Goal: Information Seeking & Learning: Learn about a topic

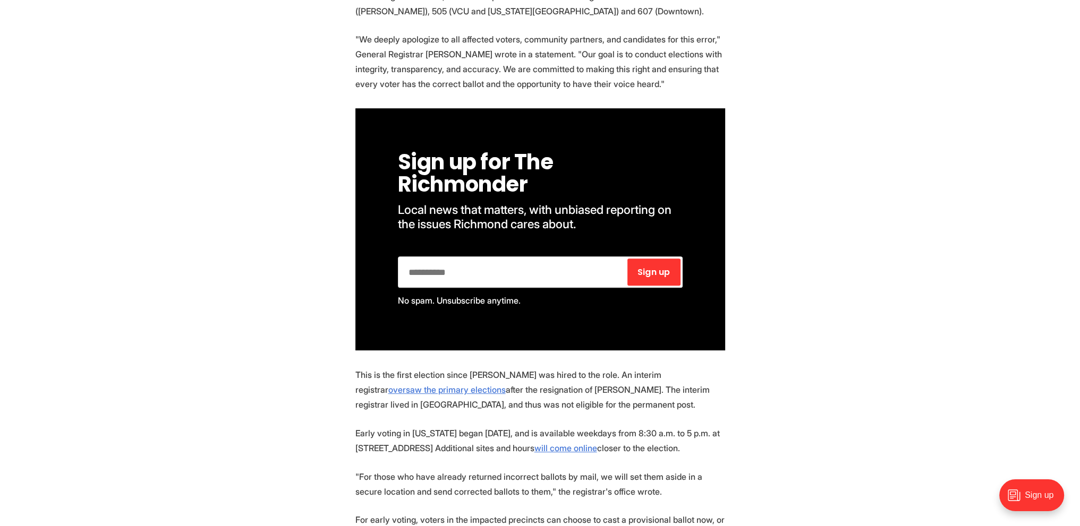
scroll to position [691, 0]
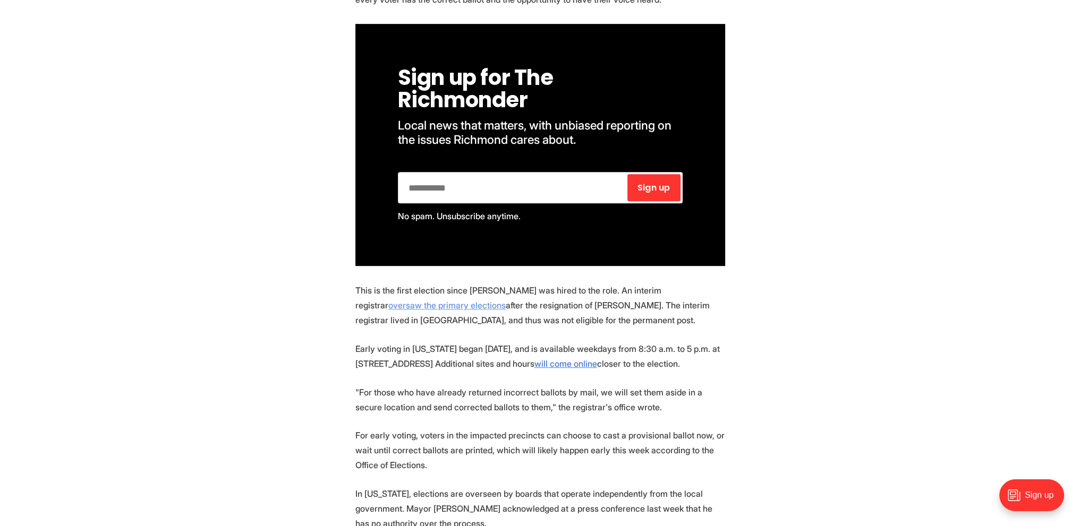
click at [506, 300] on link "oversaw the primary elections" at bounding box center [446, 305] width 117 height 11
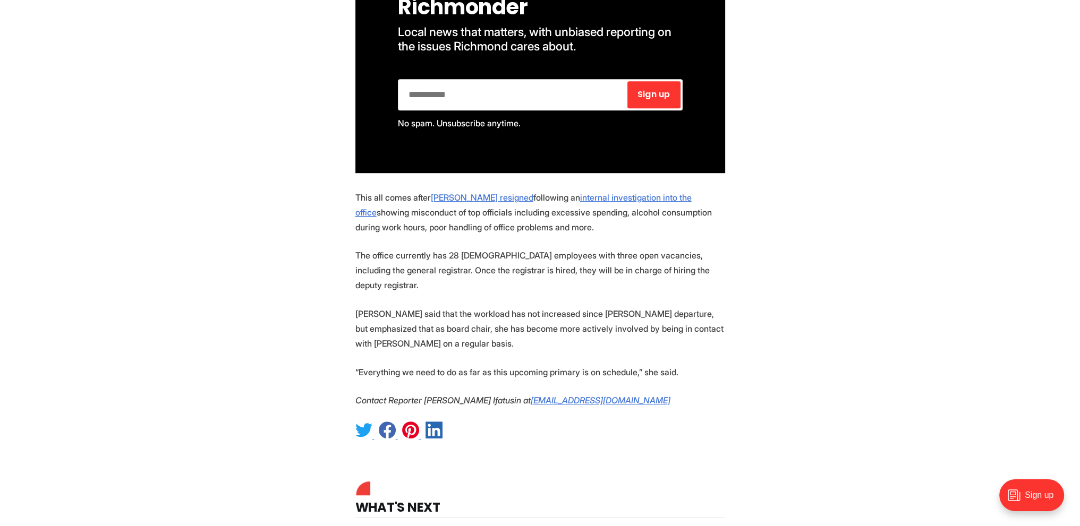
scroll to position [1009, 0]
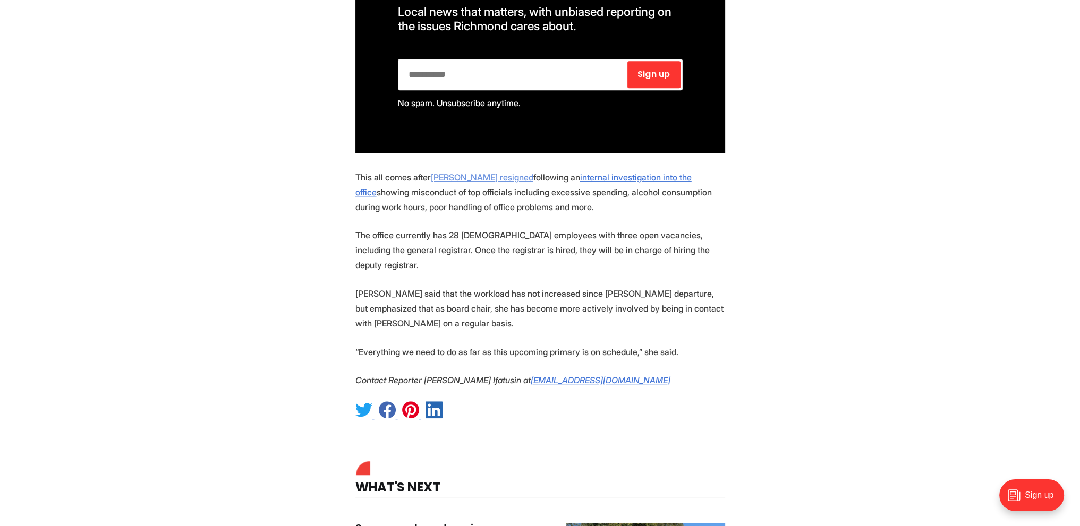
click at [460, 172] on u "Balmer resigned" at bounding box center [482, 177] width 103 height 11
click at [600, 172] on u "internal investigation into the office" at bounding box center [523, 184] width 336 height 25
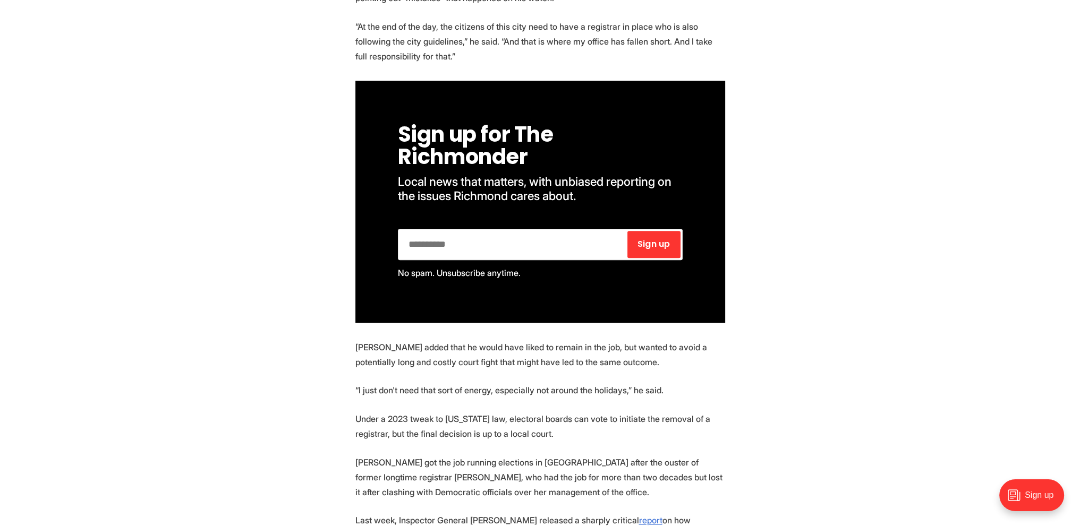
scroll to position [1009, 0]
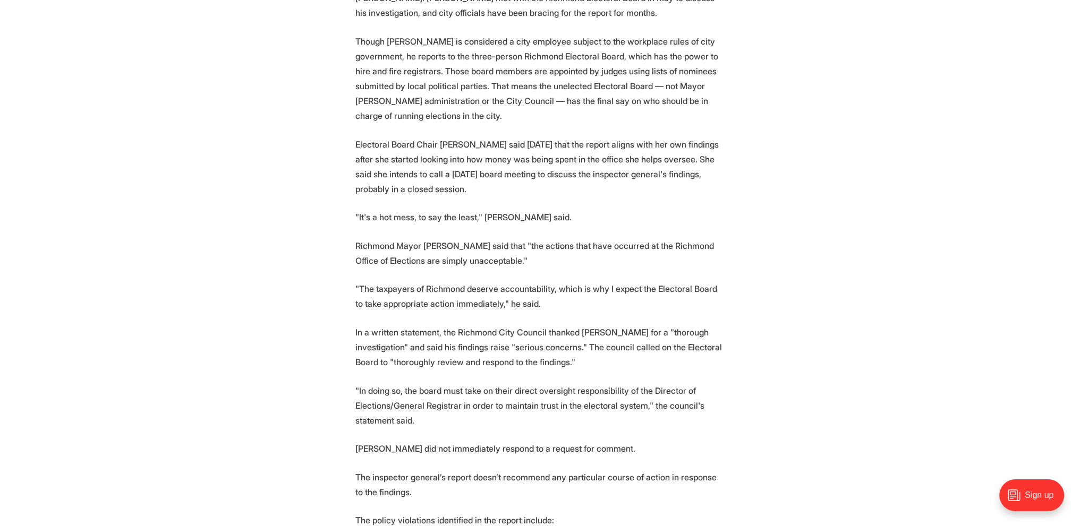
scroll to position [584, 0]
